Goal: Task Accomplishment & Management: Use online tool/utility

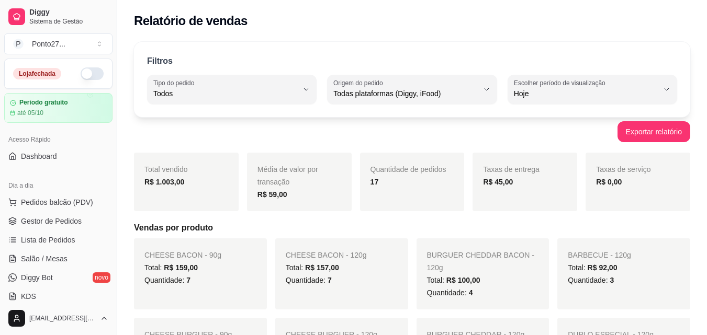
select select "ALL"
select select "0"
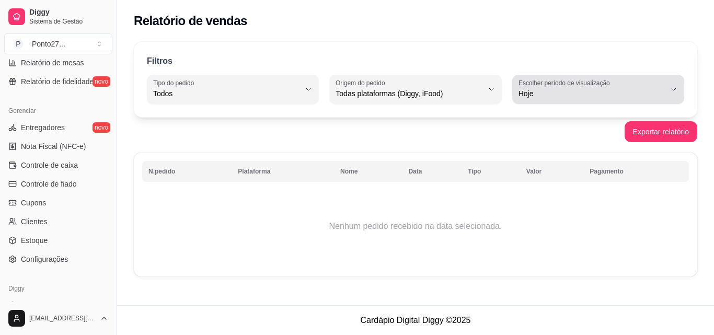
click at [676, 88] on icon "button" at bounding box center [674, 89] width 8 height 8
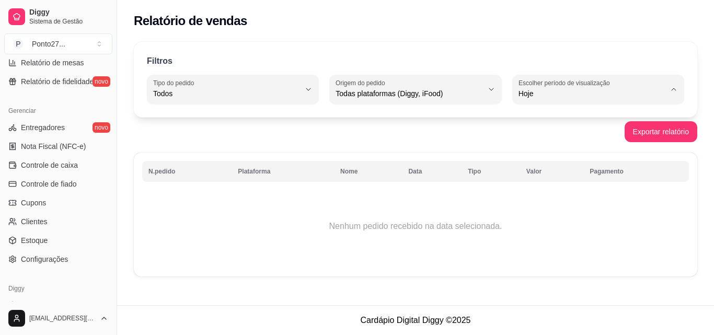
click at [532, 185] on span "30 dias" at bounding box center [593, 187] width 139 height 10
type input "30"
select select "30"
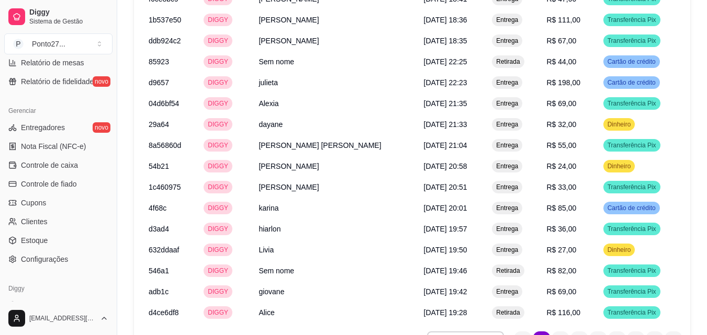
scroll to position [1803, 0]
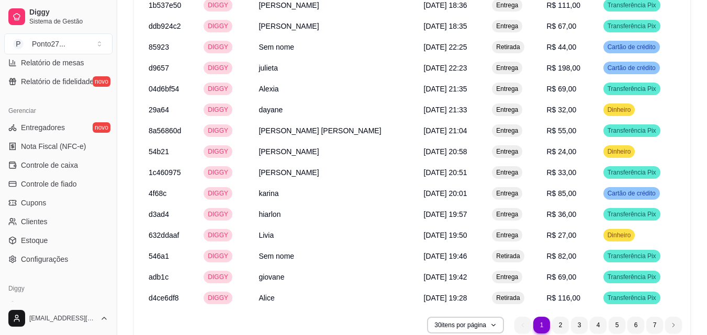
click at [493, 322] on icon "button" at bounding box center [493, 325] width 6 height 6
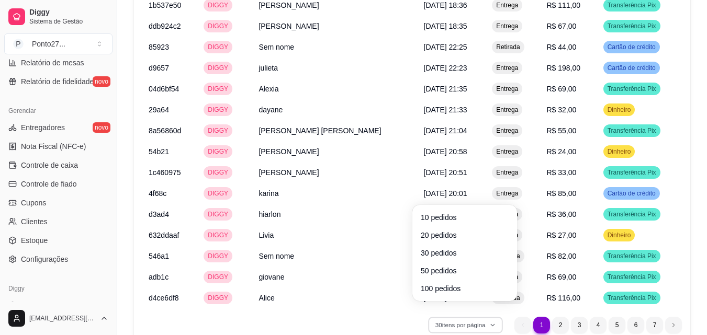
click at [471, 292] on span "100 pedidos" at bounding box center [464, 288] width 88 height 10
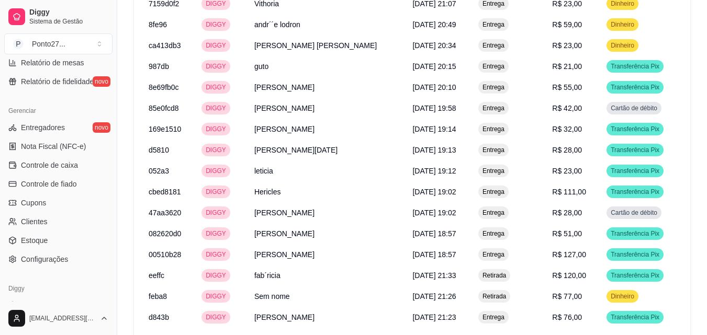
scroll to position [3304, 0]
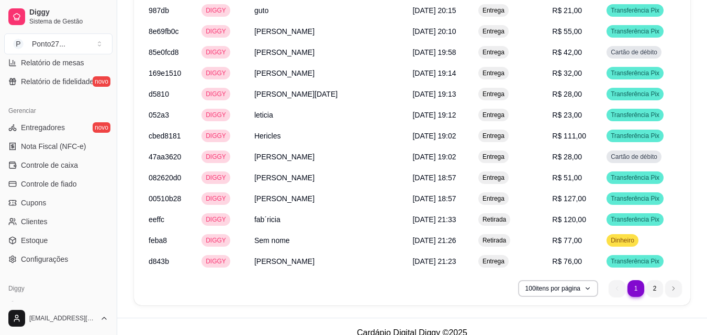
click at [671, 282] on ul "1 1 2" at bounding box center [644, 288] width 73 height 17
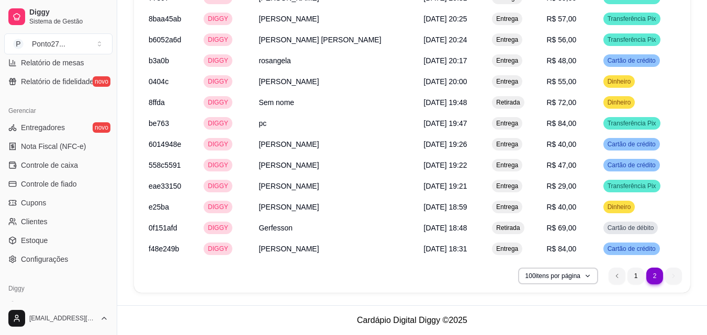
scroll to position [2906, 0]
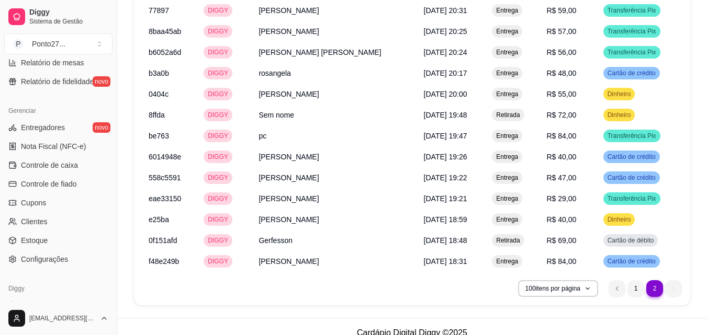
click at [656, 280] on li "2" at bounding box center [654, 288] width 16 height 16
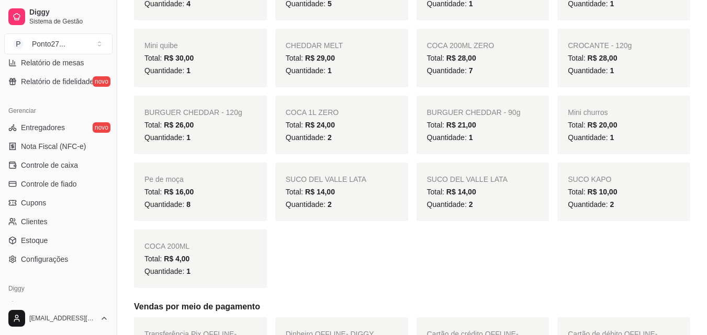
scroll to position [0, 0]
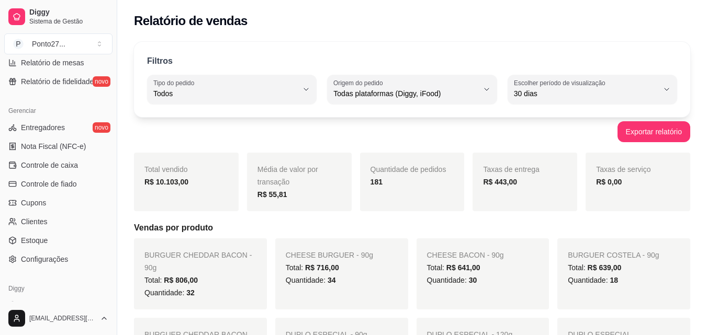
click at [656, 135] on button "Exportar relatório" at bounding box center [653, 131] width 73 height 21
